Goal: Find specific page/section: Find specific page/section

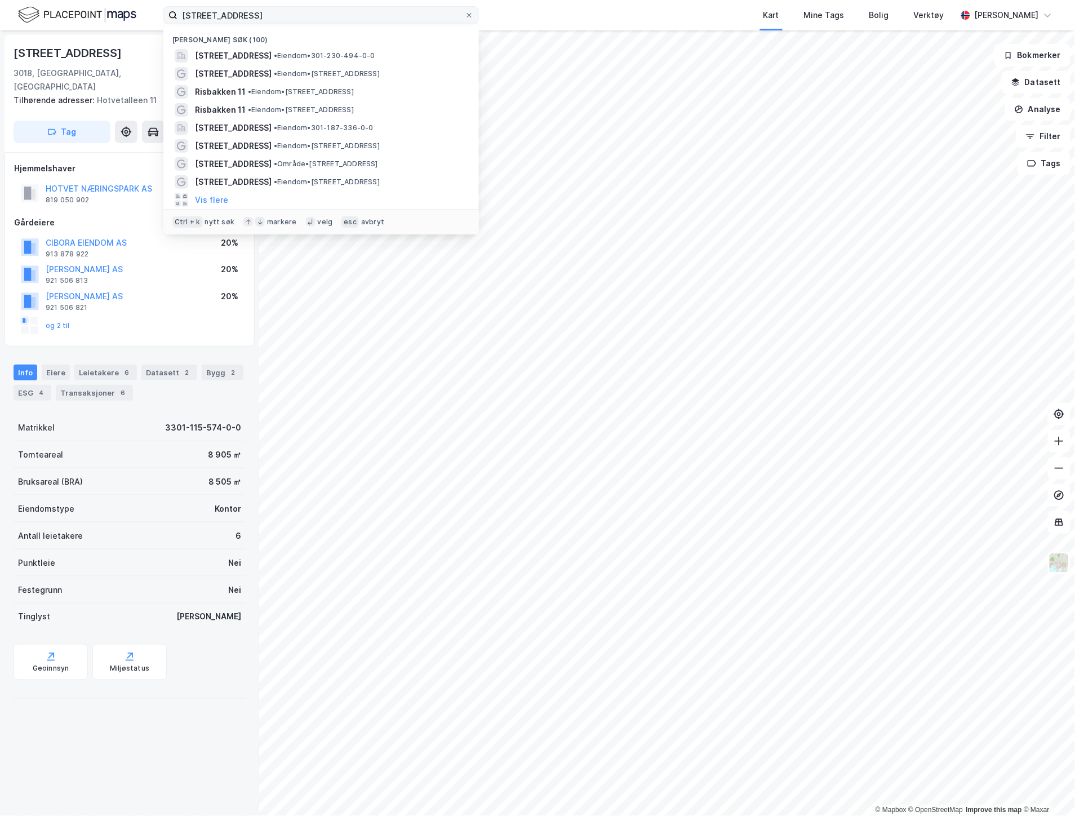
click at [182, 16] on input "[STREET_ADDRESS]" at bounding box center [320, 15] width 287 height 17
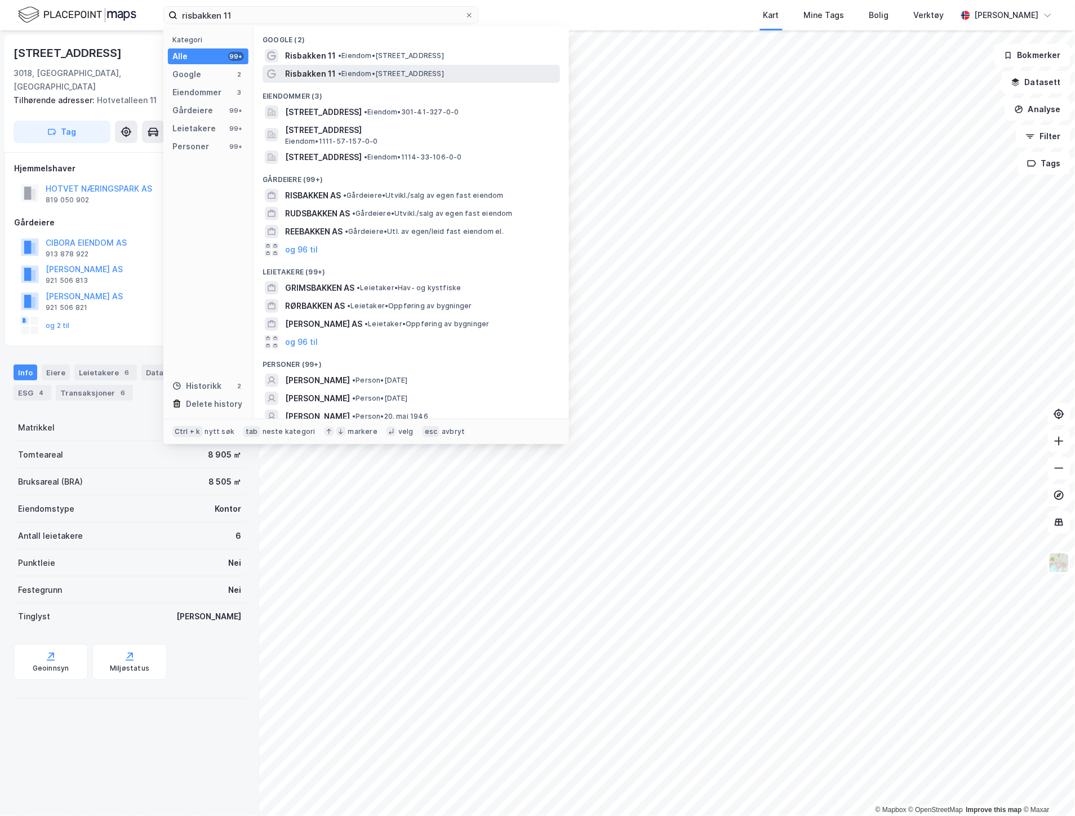
type input "risbakken 11"
